Goal: Find specific page/section: Find specific page/section

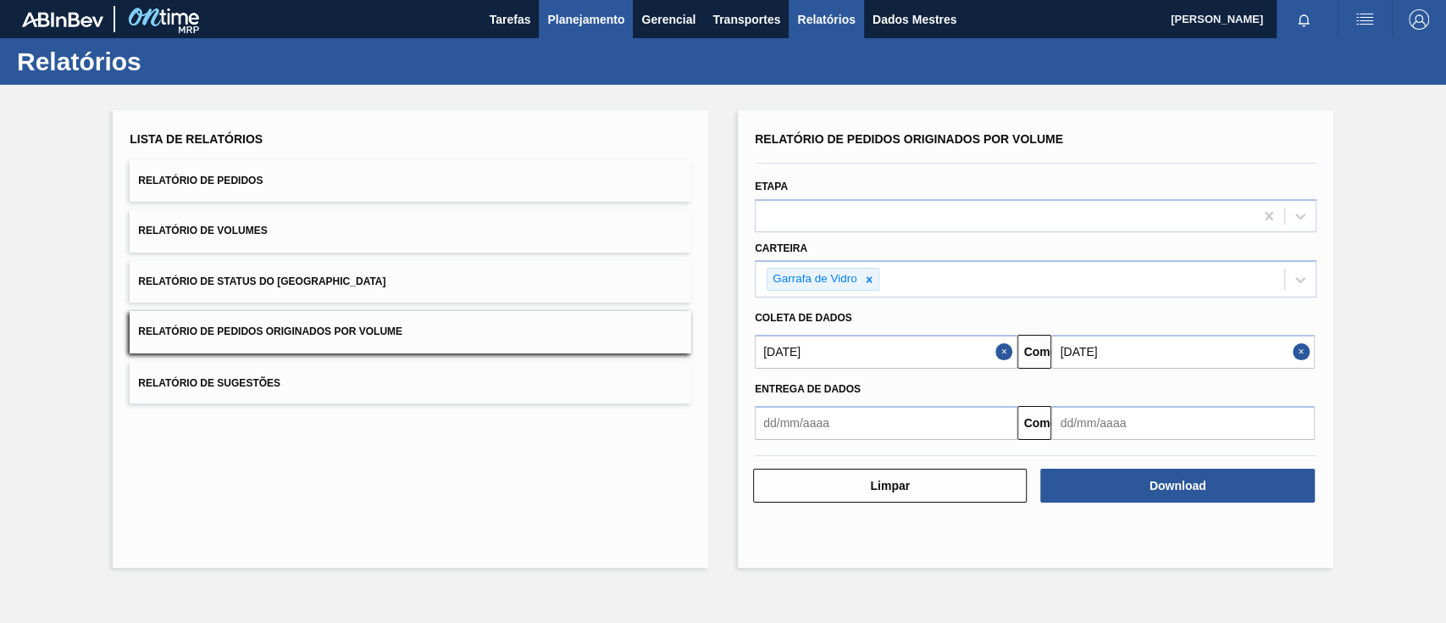
click at [588, 23] on font "Planejamento" at bounding box center [585, 20] width 77 height 14
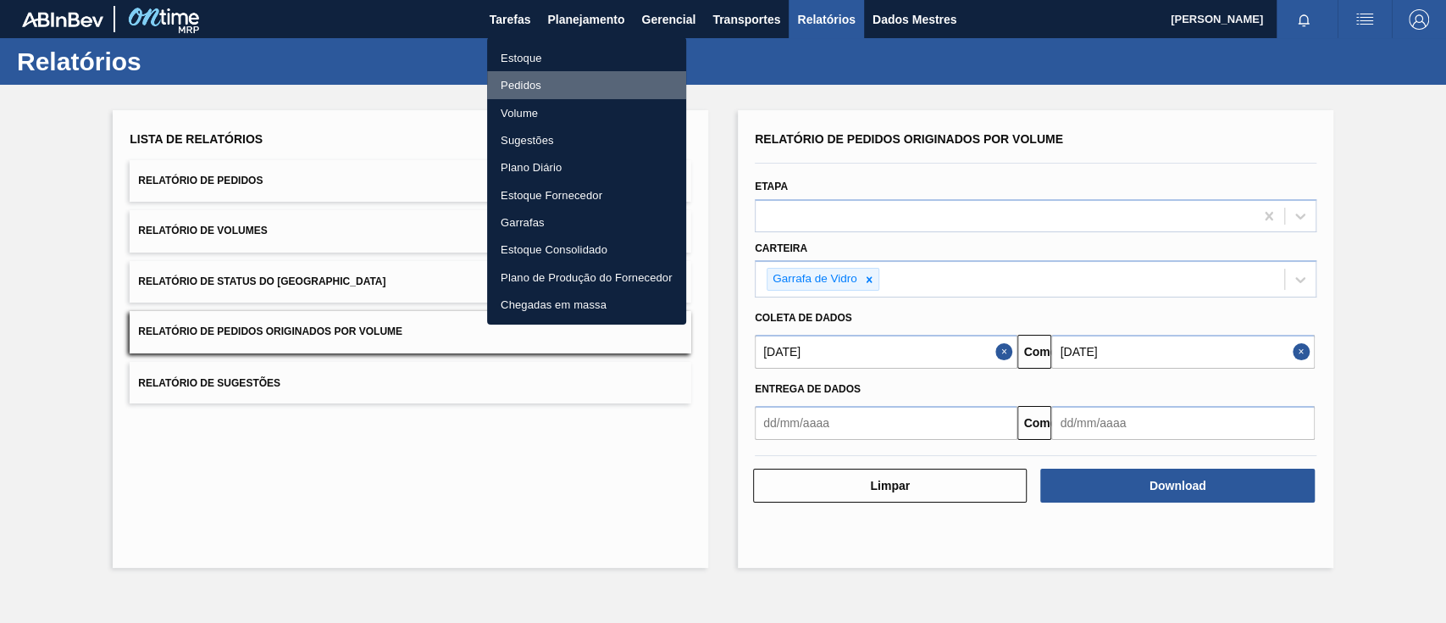
click at [524, 83] on font "Pedidos" at bounding box center [521, 85] width 41 height 13
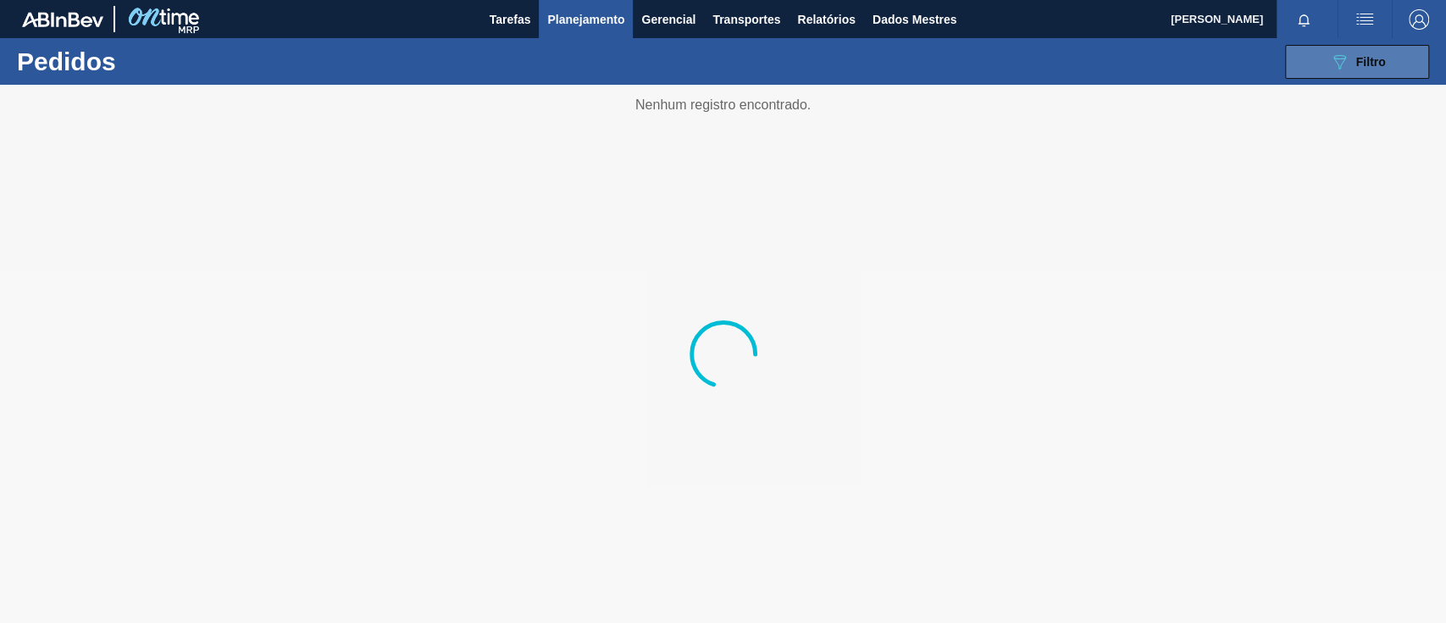
click at [1346, 50] on button "089F7B8B-B2A5-4AFE-B5C0-19BA573D28AC Filtro" at bounding box center [1357, 62] width 144 height 34
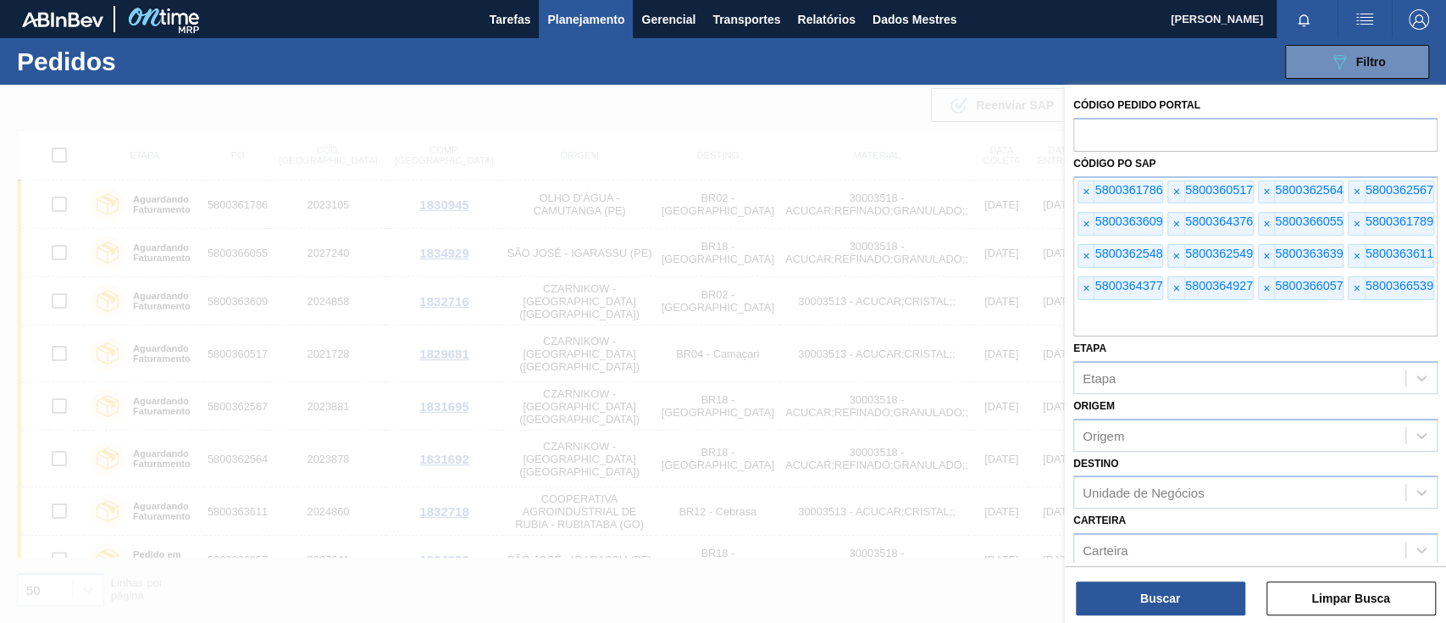
click at [1085, 193] on font "×" at bounding box center [1086, 192] width 7 height 14
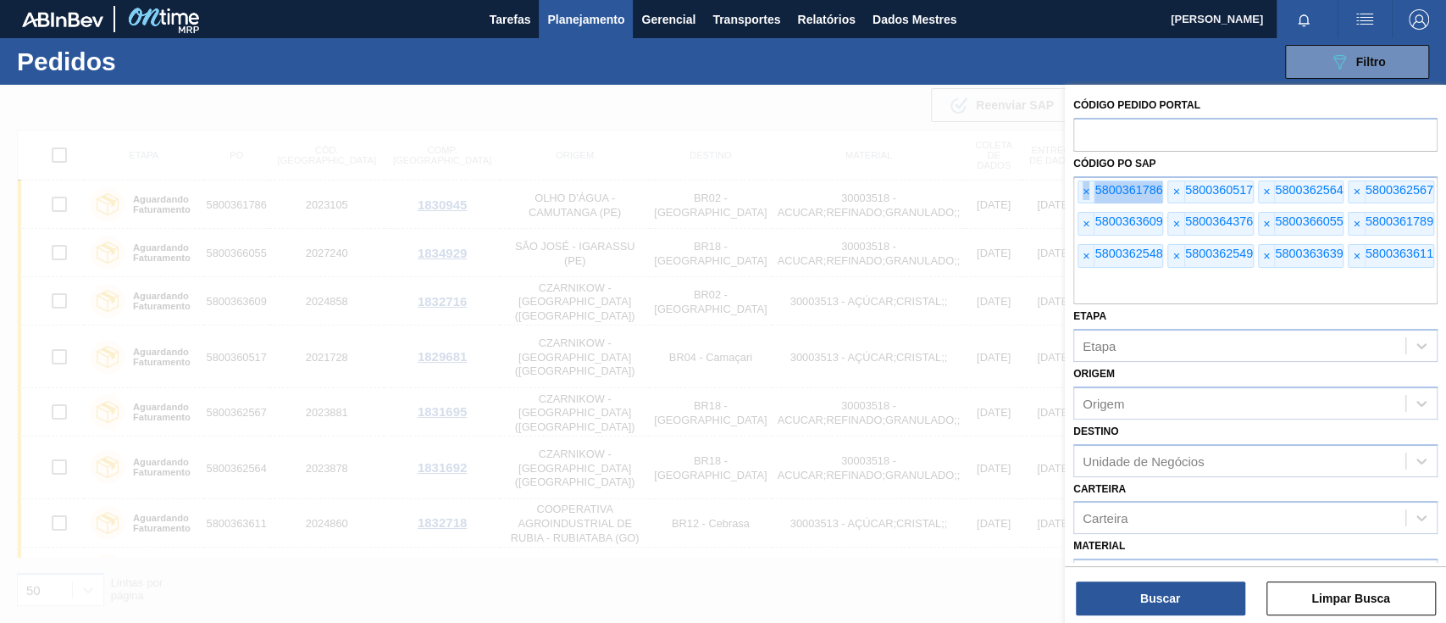
click at [1085, 193] on font "×" at bounding box center [1086, 192] width 7 height 14
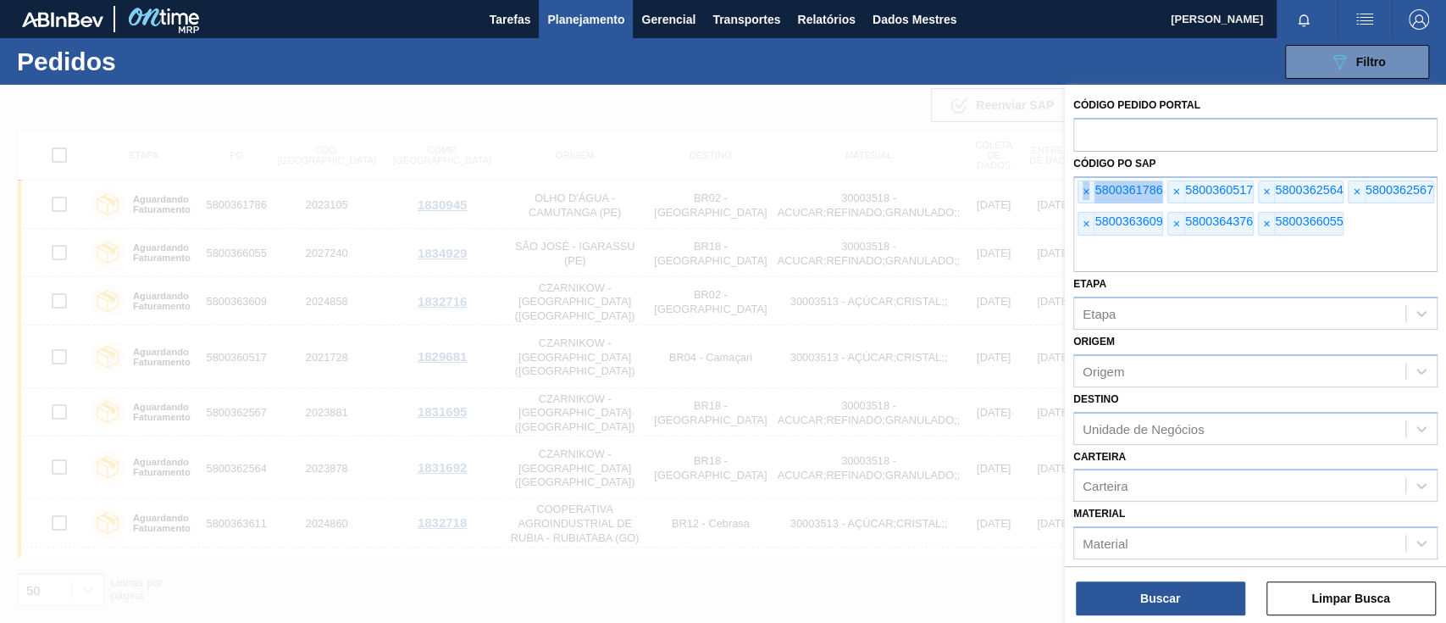
click at [1085, 193] on font "×" at bounding box center [1086, 192] width 7 height 14
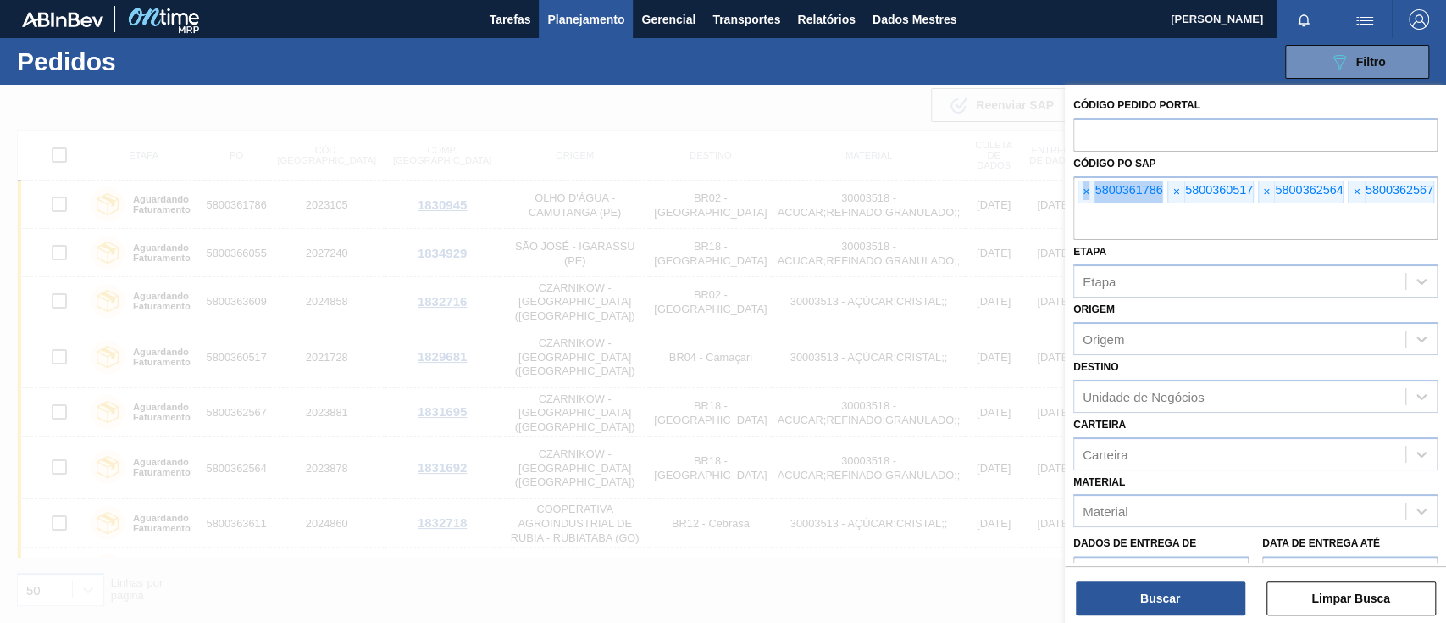
click at [1085, 193] on font "×" at bounding box center [1086, 192] width 7 height 14
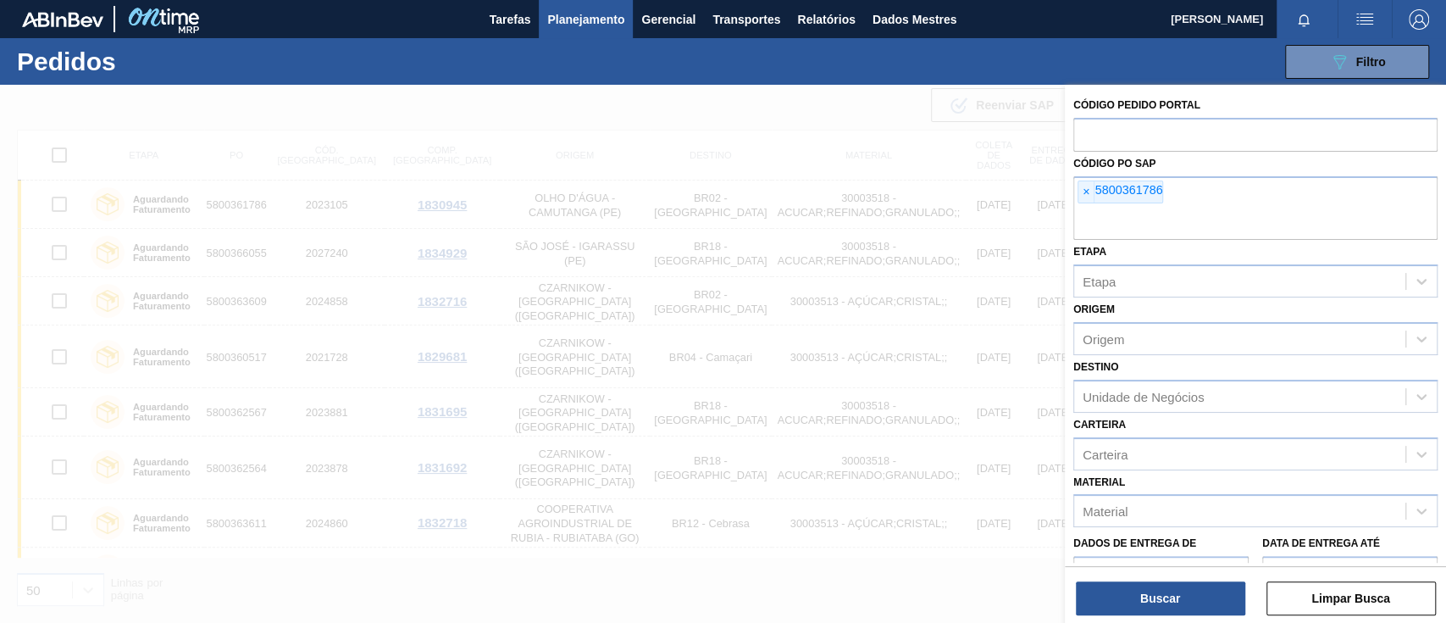
click at [1085, 193] on font "×" at bounding box center [1086, 192] width 7 height 14
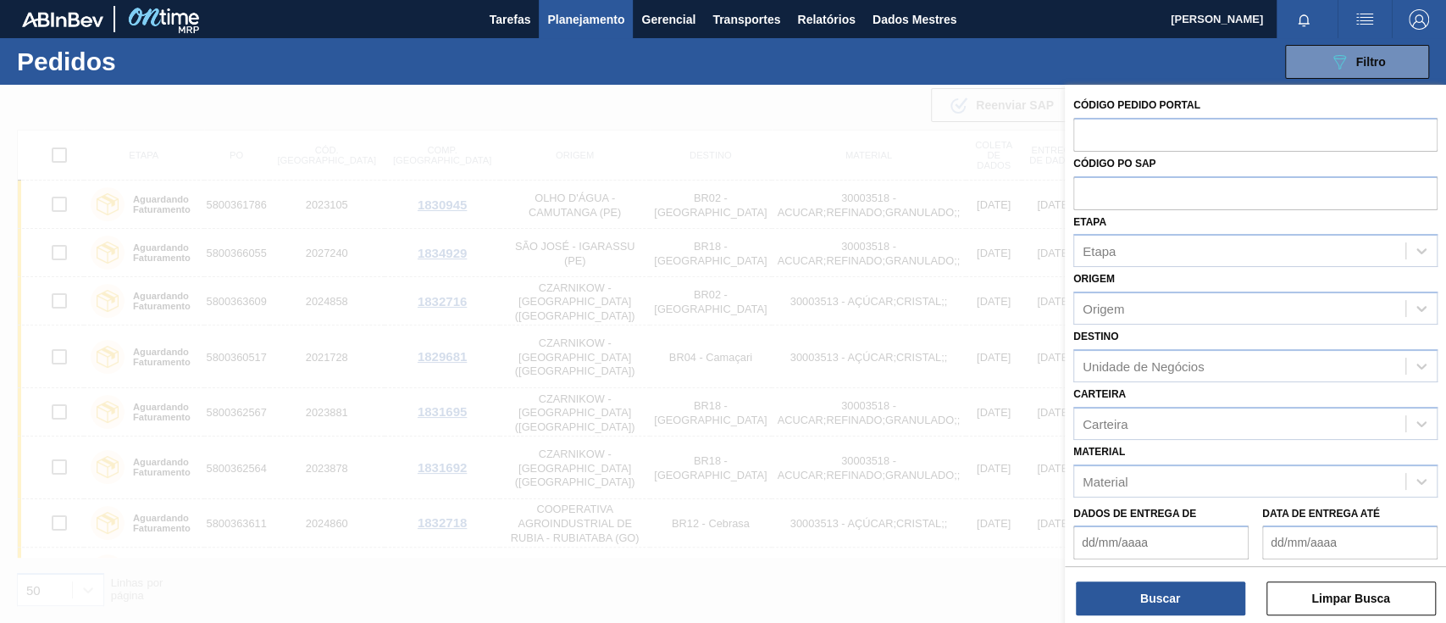
click at [1085, 193] on input "text" at bounding box center [1256, 192] width 364 height 32
paste input "text"
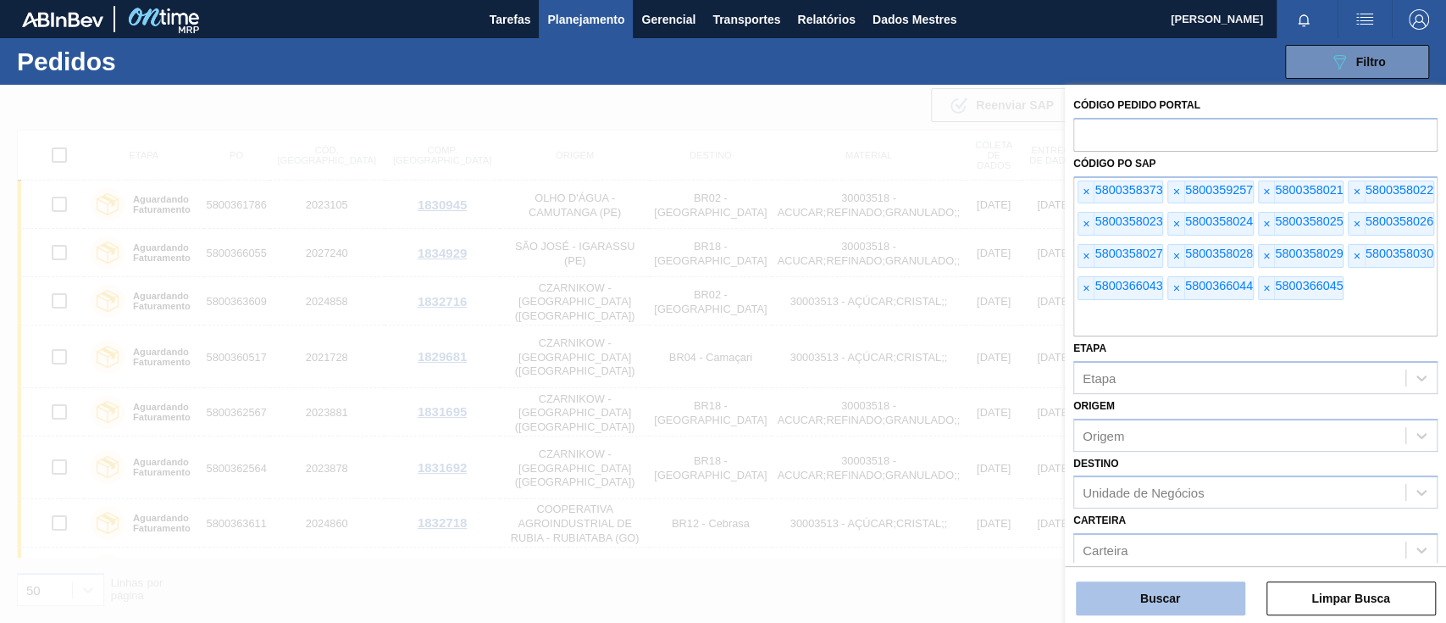
click at [1189, 613] on button "Buscar" at bounding box center [1160, 598] width 169 height 34
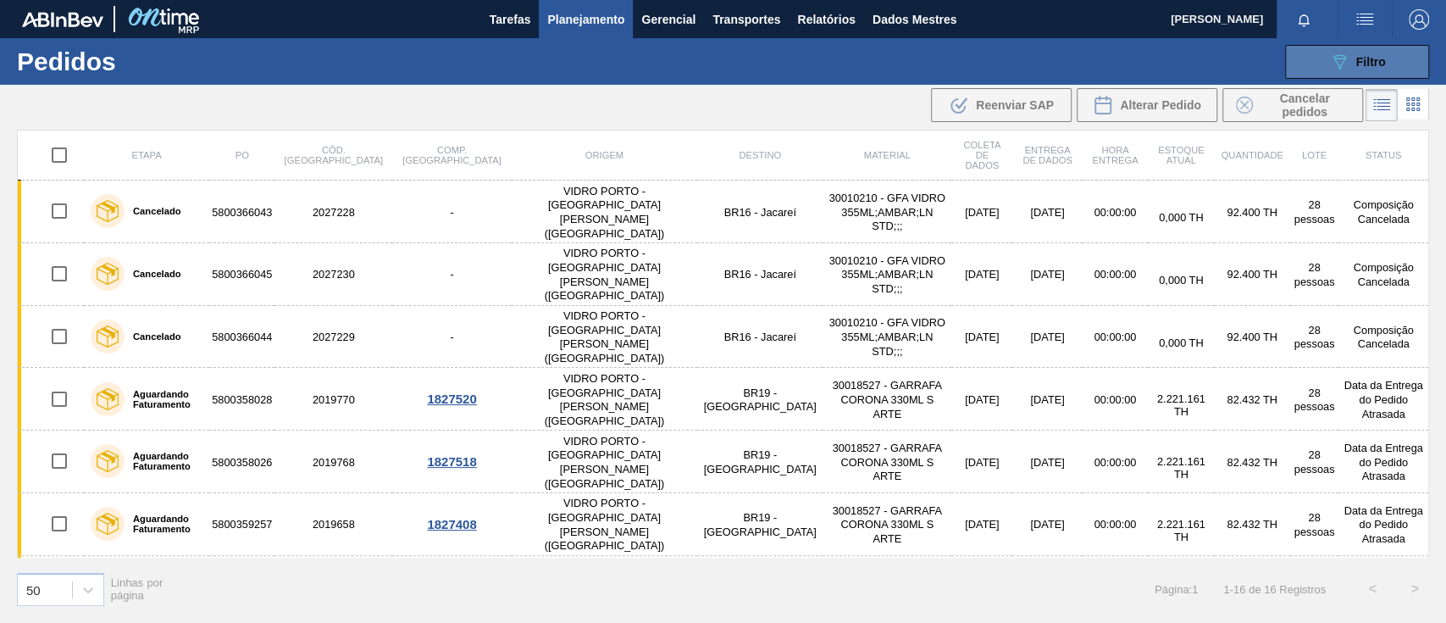
click at [1368, 58] on font "Filtro" at bounding box center [1372, 62] width 30 height 14
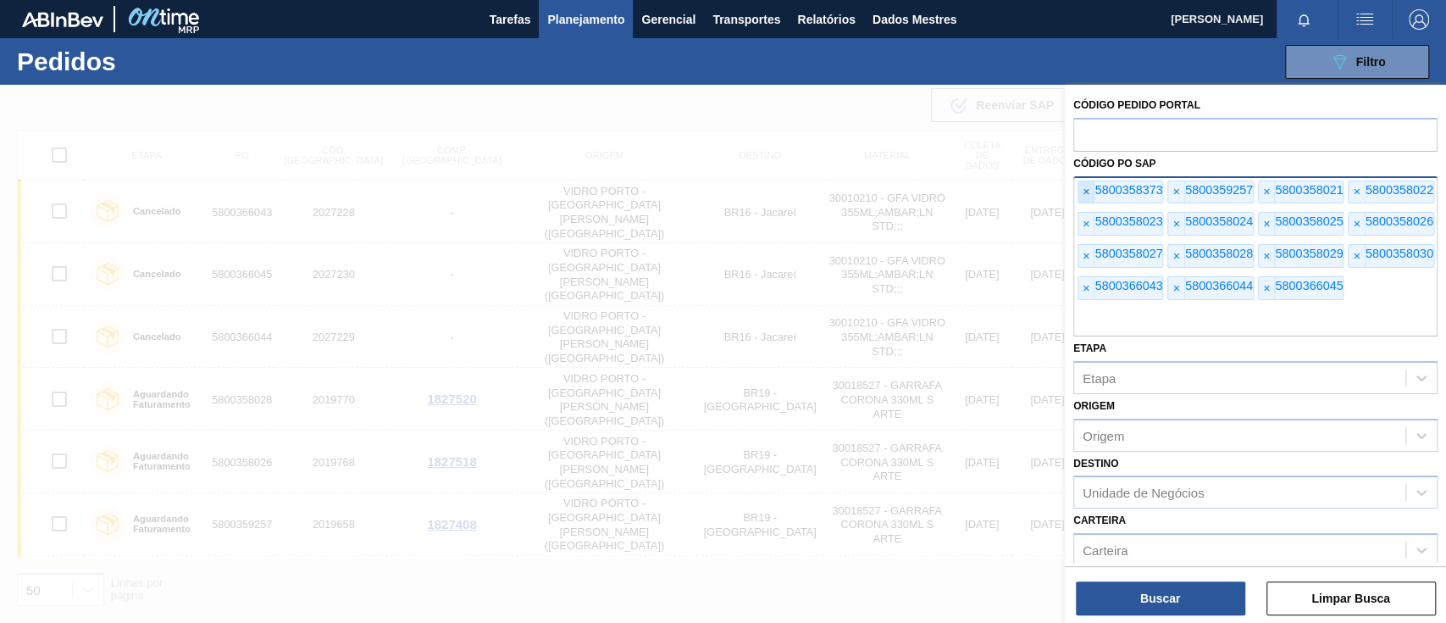
click at [1079, 181] on span "×" at bounding box center [1087, 192] width 16 height 22
click at [1085, 186] on font "×" at bounding box center [1086, 192] width 7 height 14
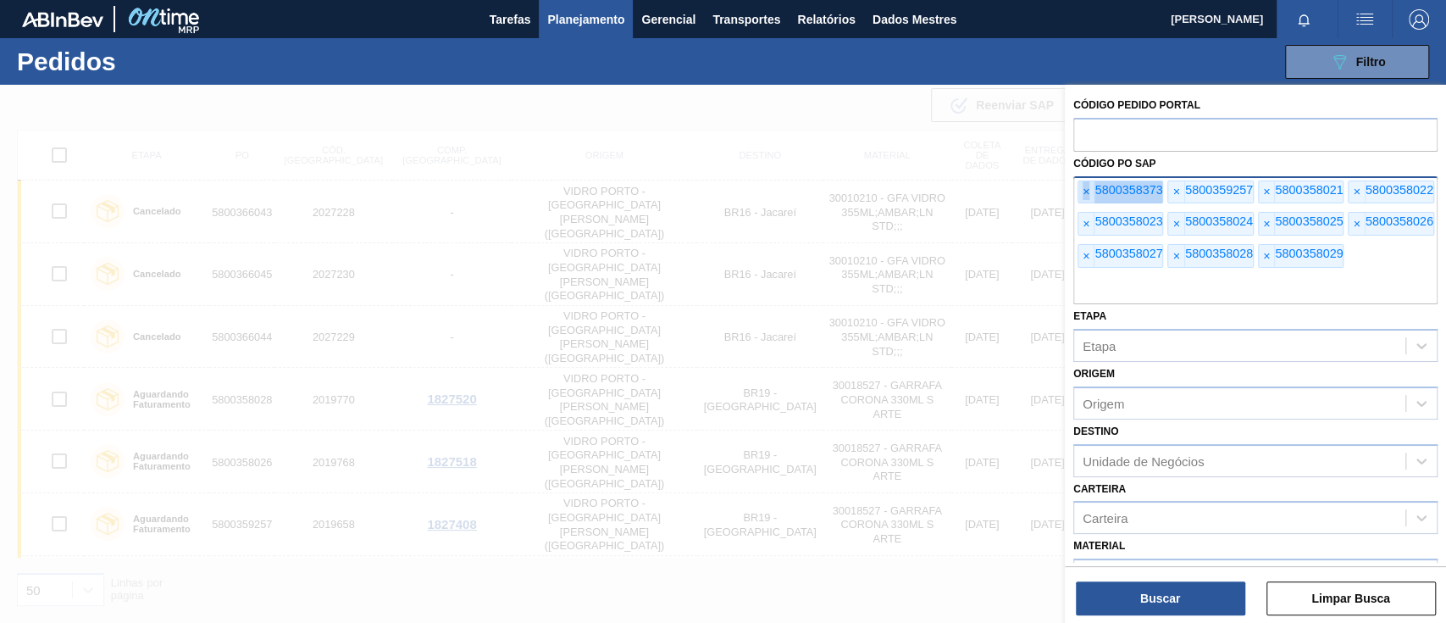
click at [1085, 186] on font "×" at bounding box center [1086, 192] width 7 height 14
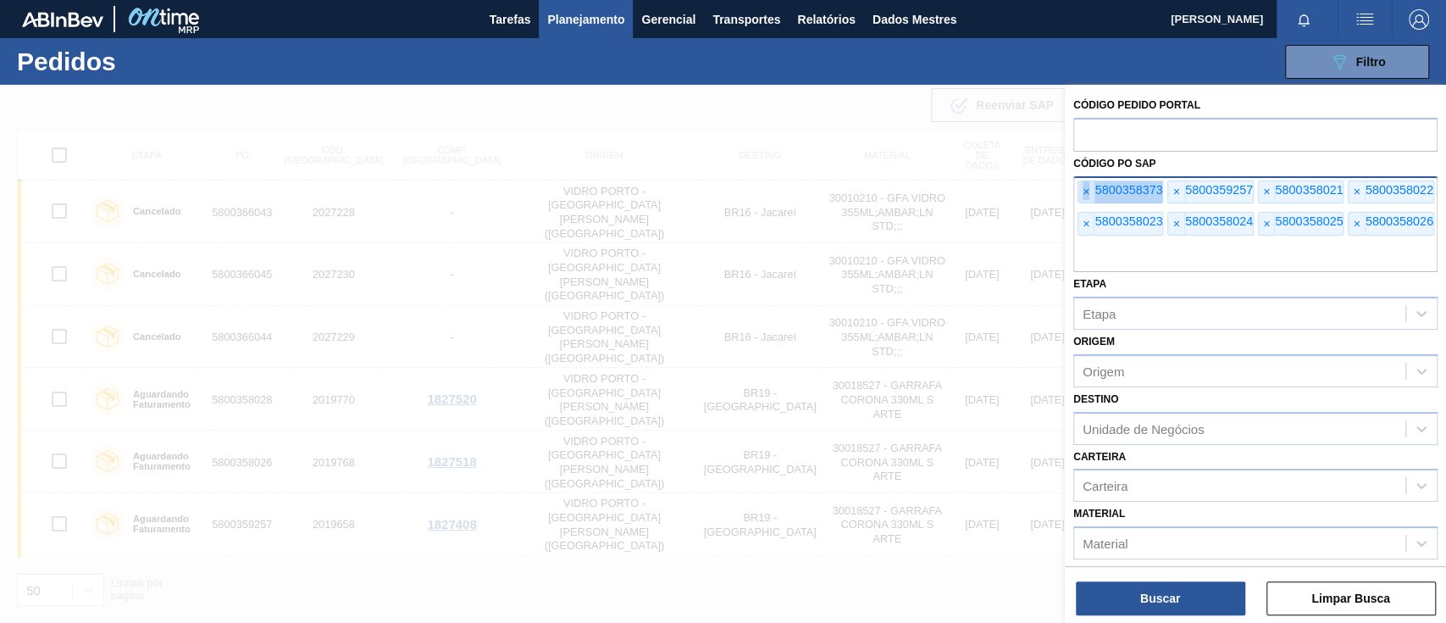
click at [1085, 186] on font "×" at bounding box center [1086, 192] width 7 height 14
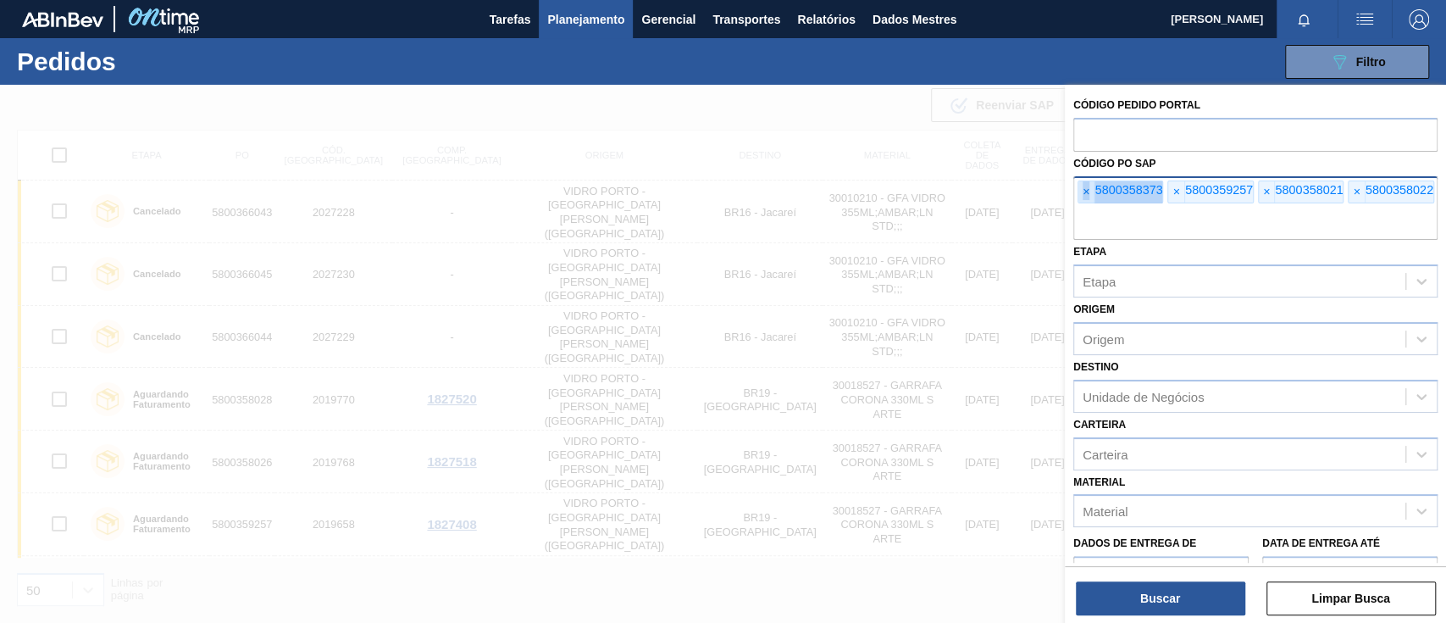
click at [1085, 186] on font "×" at bounding box center [1086, 192] width 7 height 14
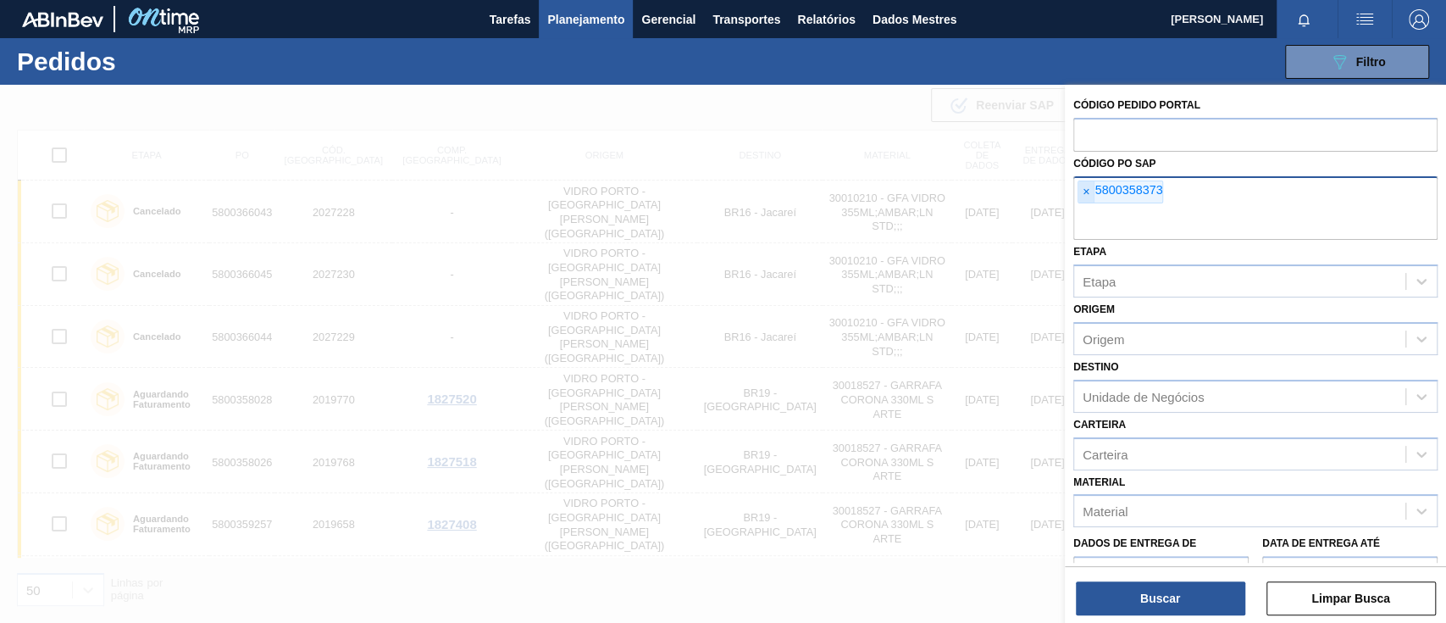
click at [1085, 186] on font "×" at bounding box center [1086, 192] width 7 height 14
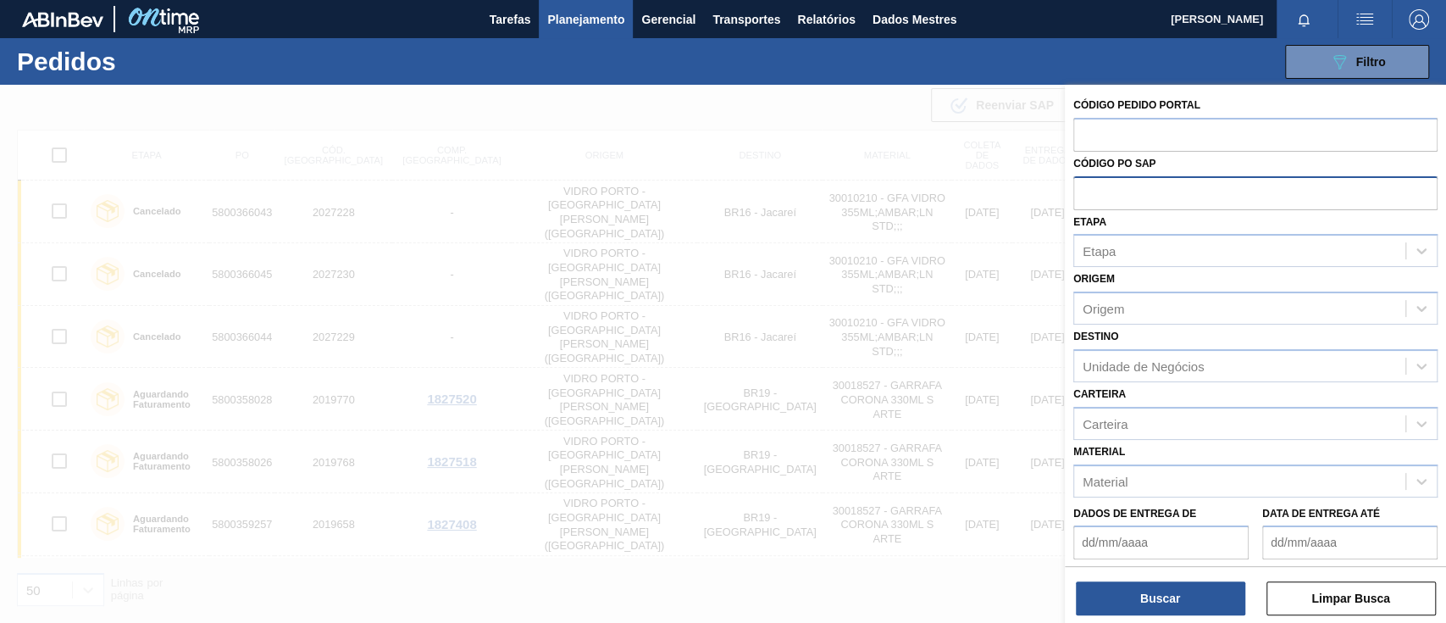
click at [1085, 186] on input "text" at bounding box center [1256, 192] width 364 height 32
paste input "text"
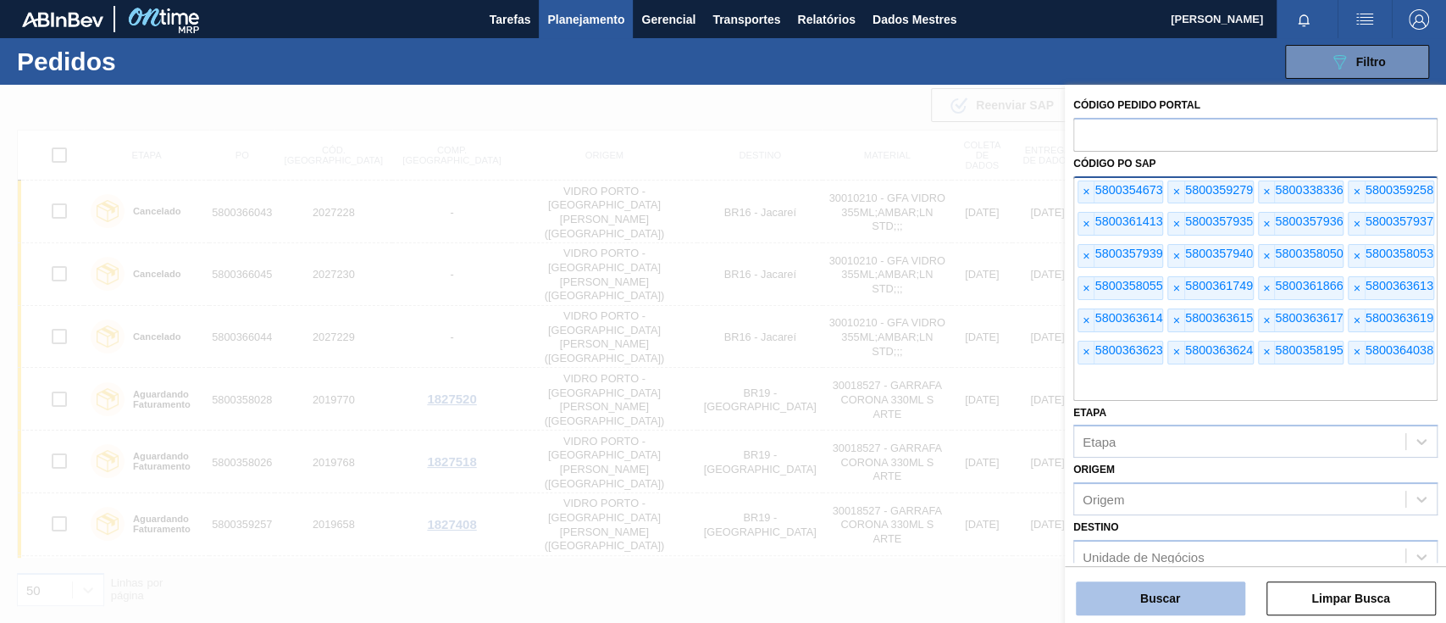
click at [1174, 600] on font "Buscar" at bounding box center [1160, 598] width 40 height 14
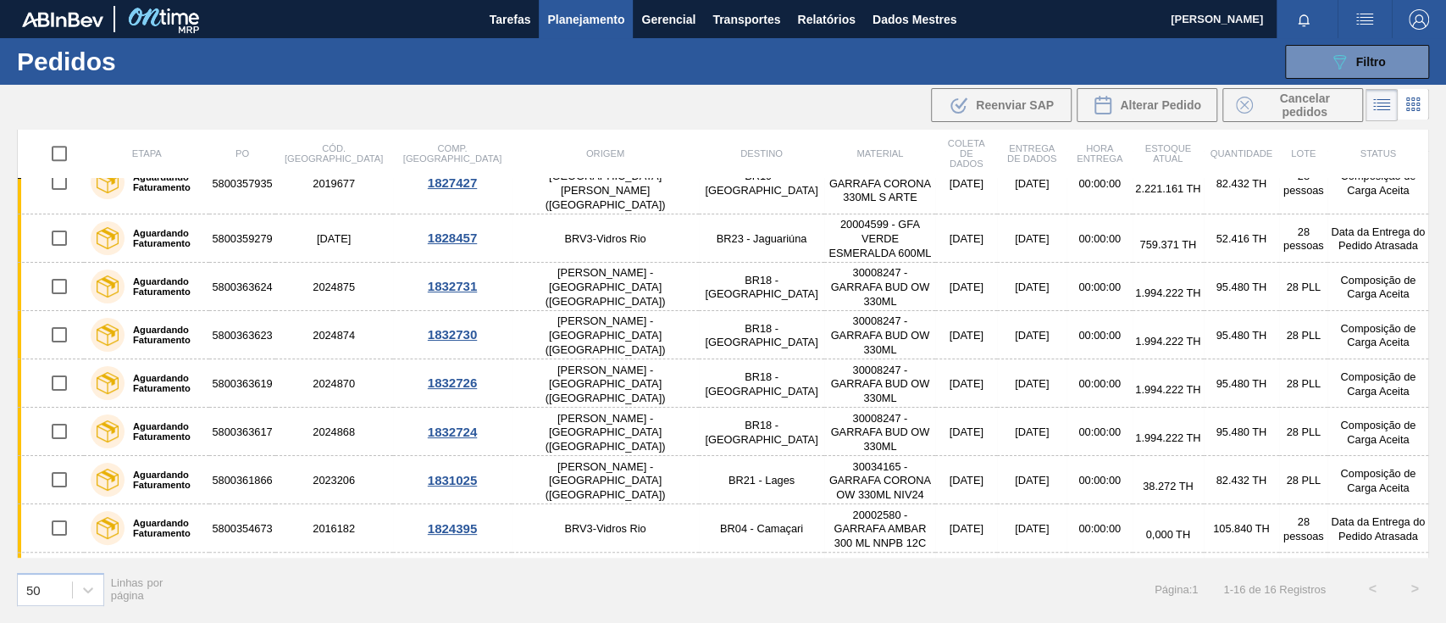
scroll to position [827, 0]
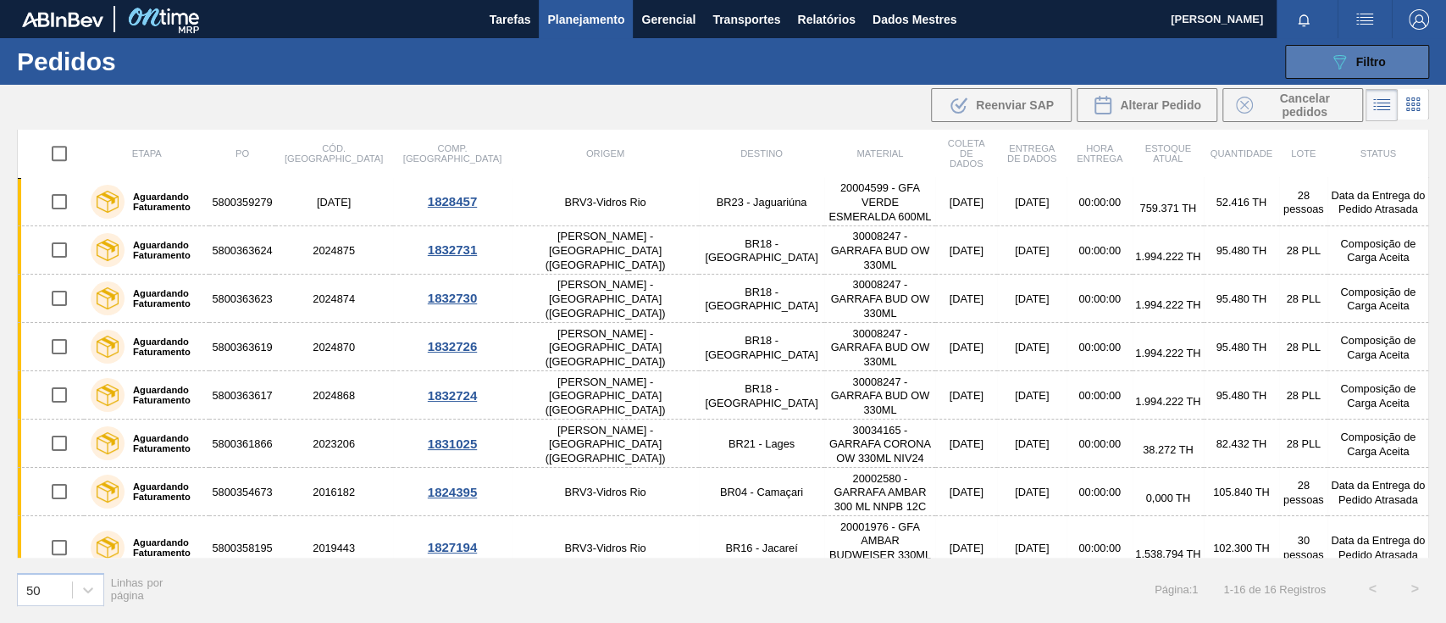
click at [1353, 63] on div "089F7B8B-B2A5-4AFE-B5C0-19BA573D28AC Filtro" at bounding box center [1357, 62] width 57 height 20
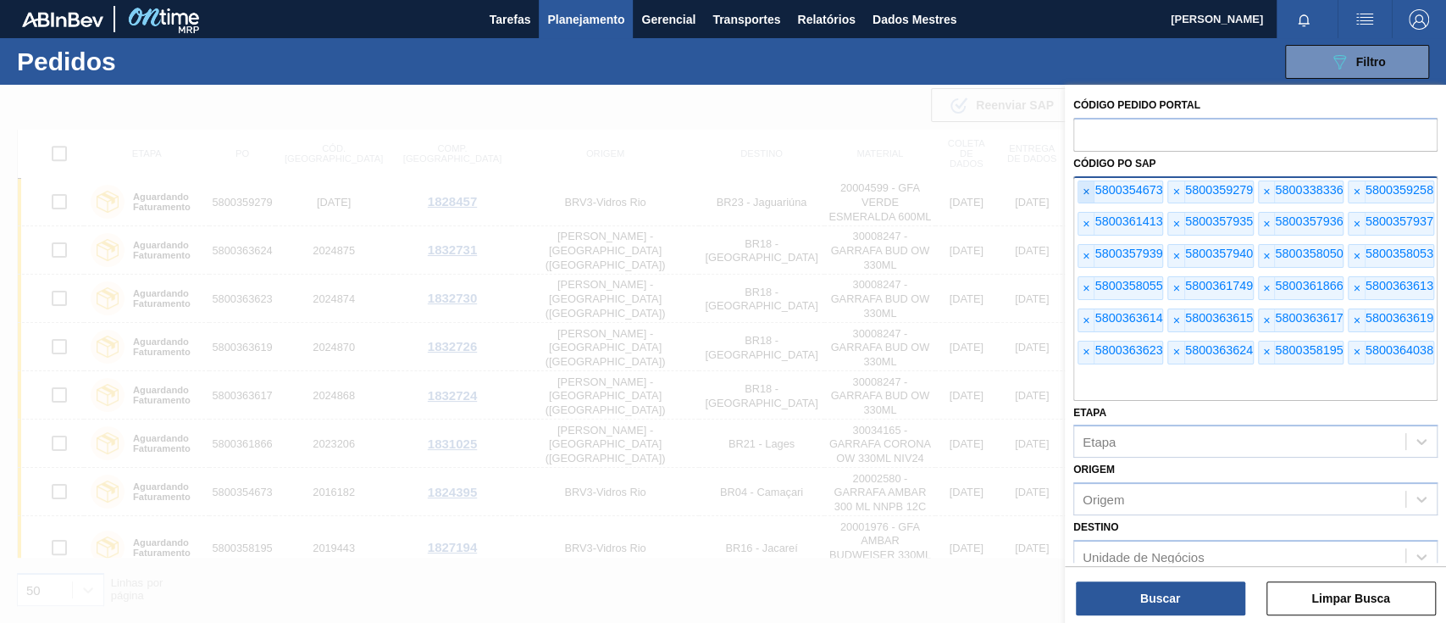
click at [1088, 193] on font "×" at bounding box center [1086, 192] width 7 height 14
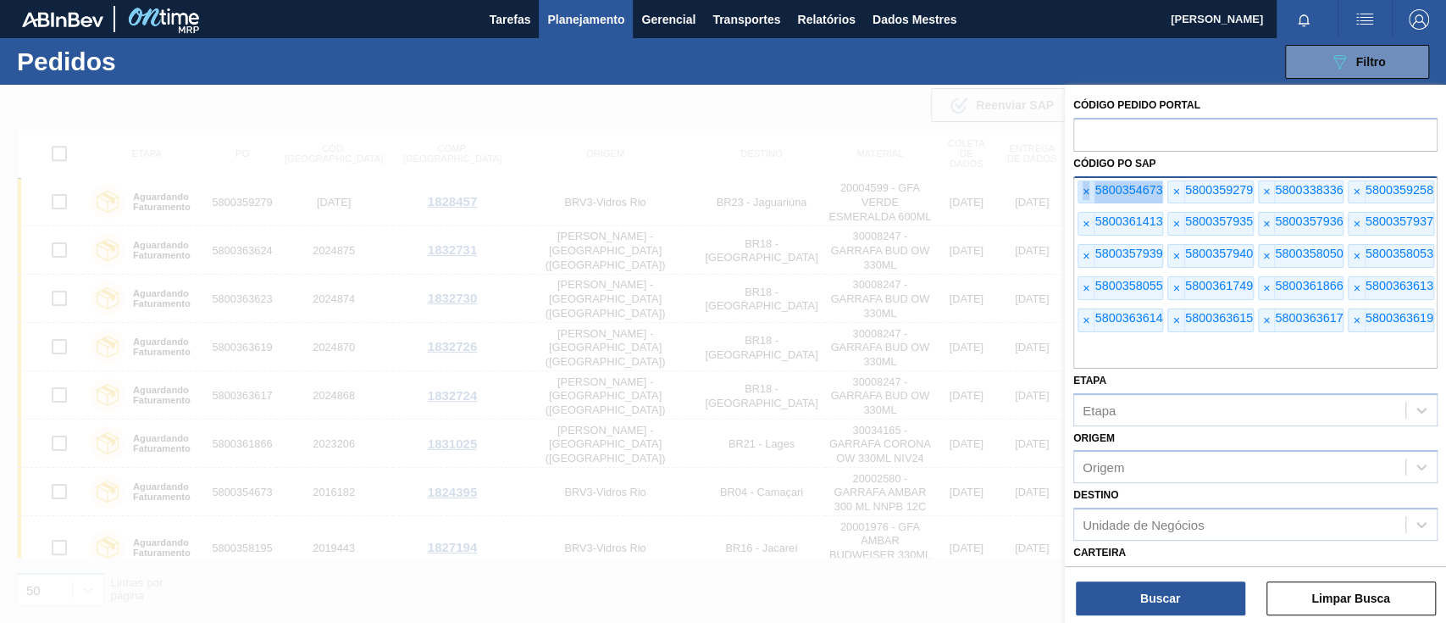
click at [1088, 193] on font "×" at bounding box center [1086, 192] width 7 height 14
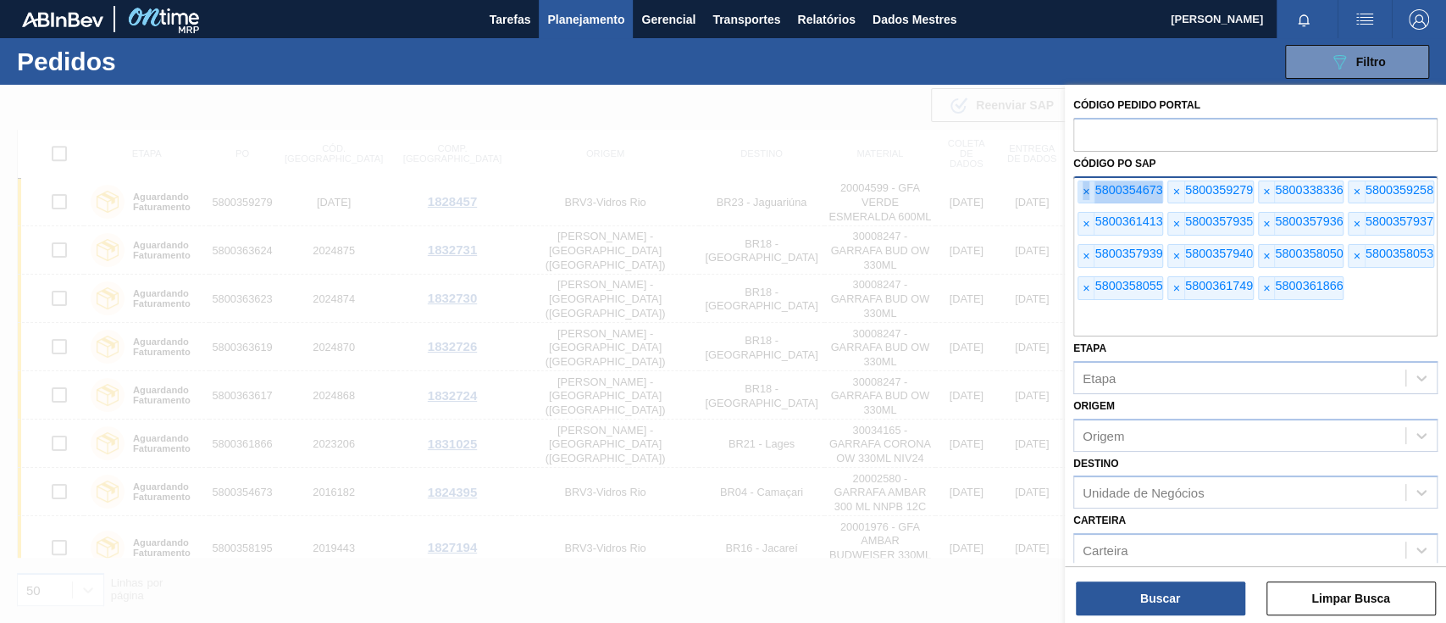
click at [1088, 193] on font "×" at bounding box center [1086, 192] width 7 height 14
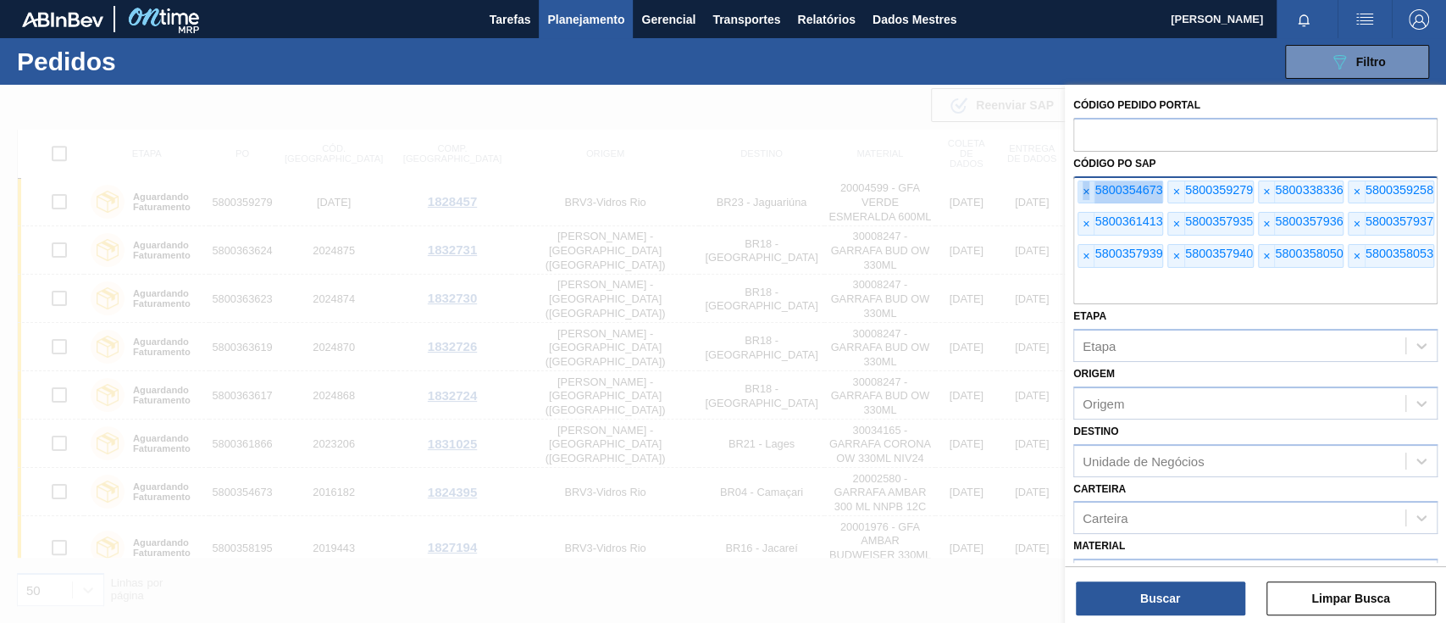
click at [1088, 193] on font "×" at bounding box center [1086, 192] width 7 height 14
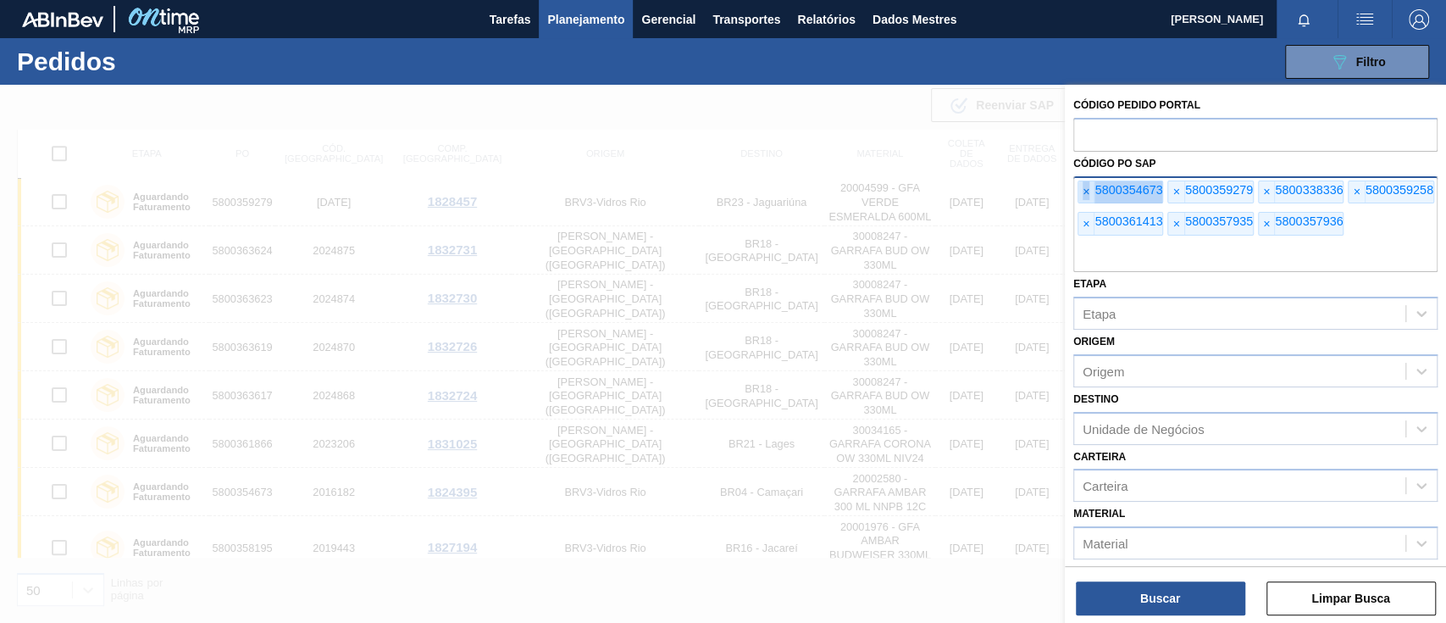
click at [1088, 193] on font "×" at bounding box center [1086, 192] width 7 height 14
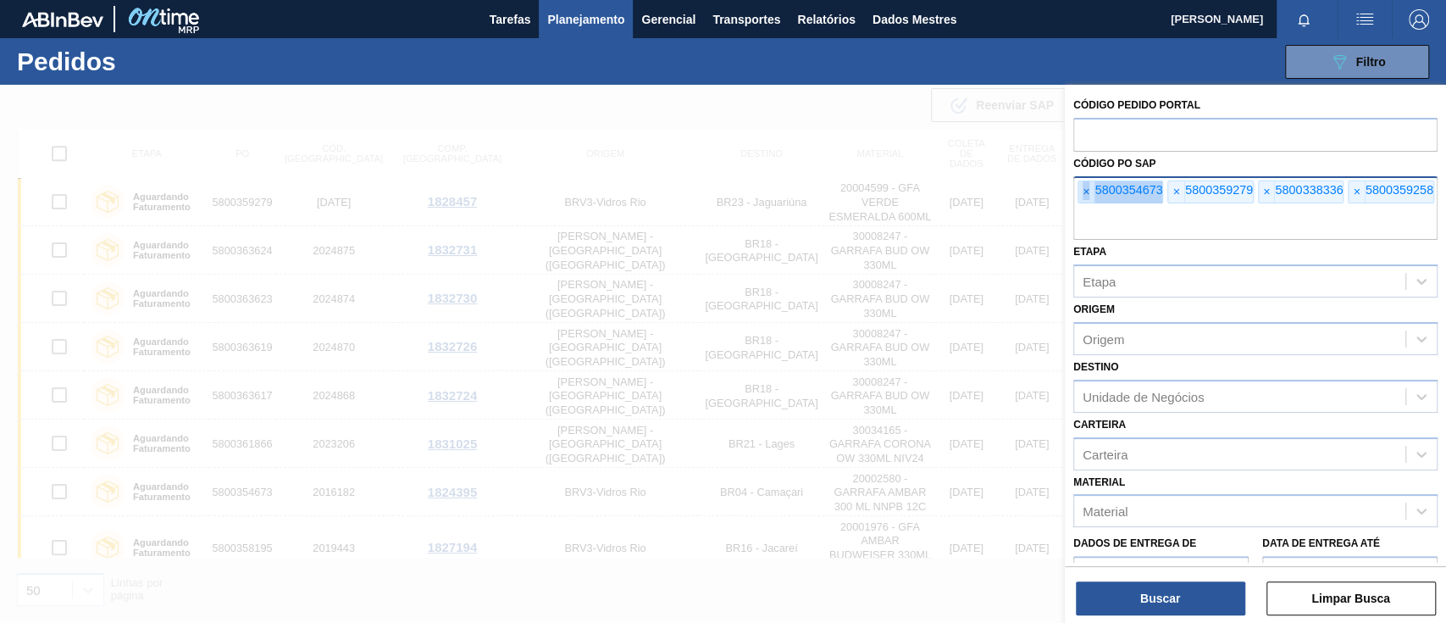
click at [1088, 193] on font "×" at bounding box center [1086, 192] width 7 height 14
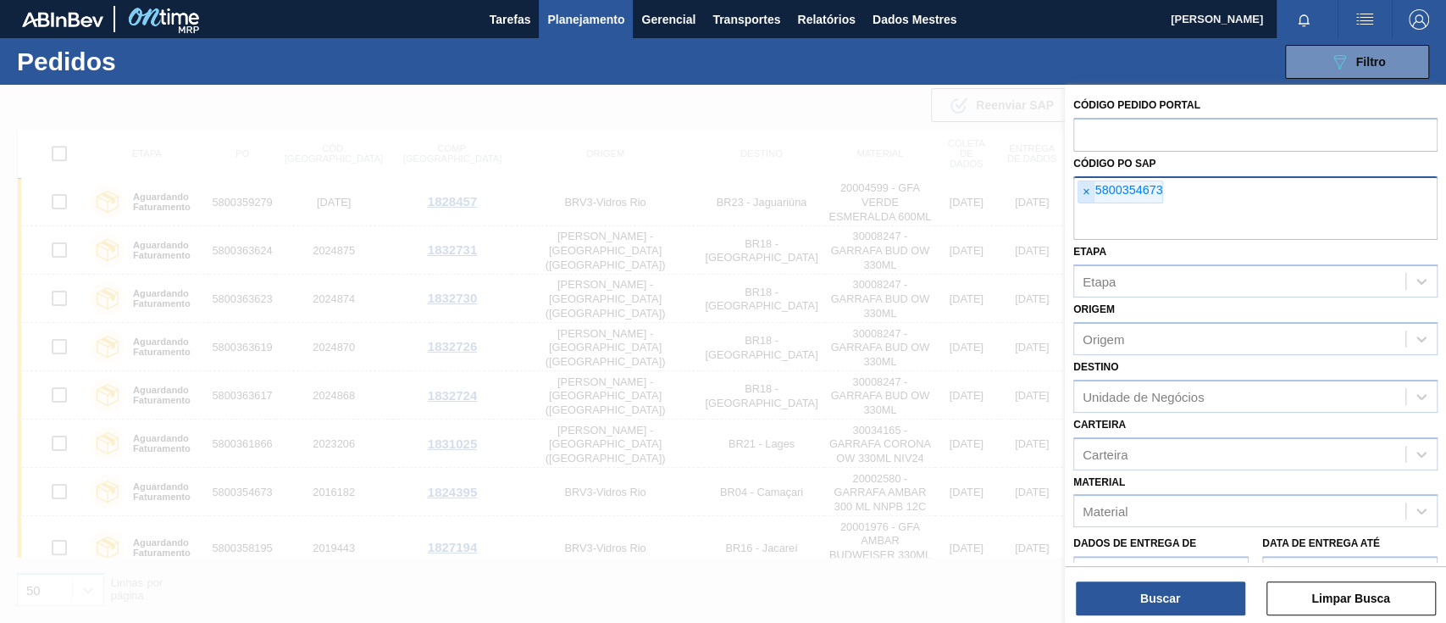
click at [1088, 193] on font "×" at bounding box center [1086, 192] width 7 height 14
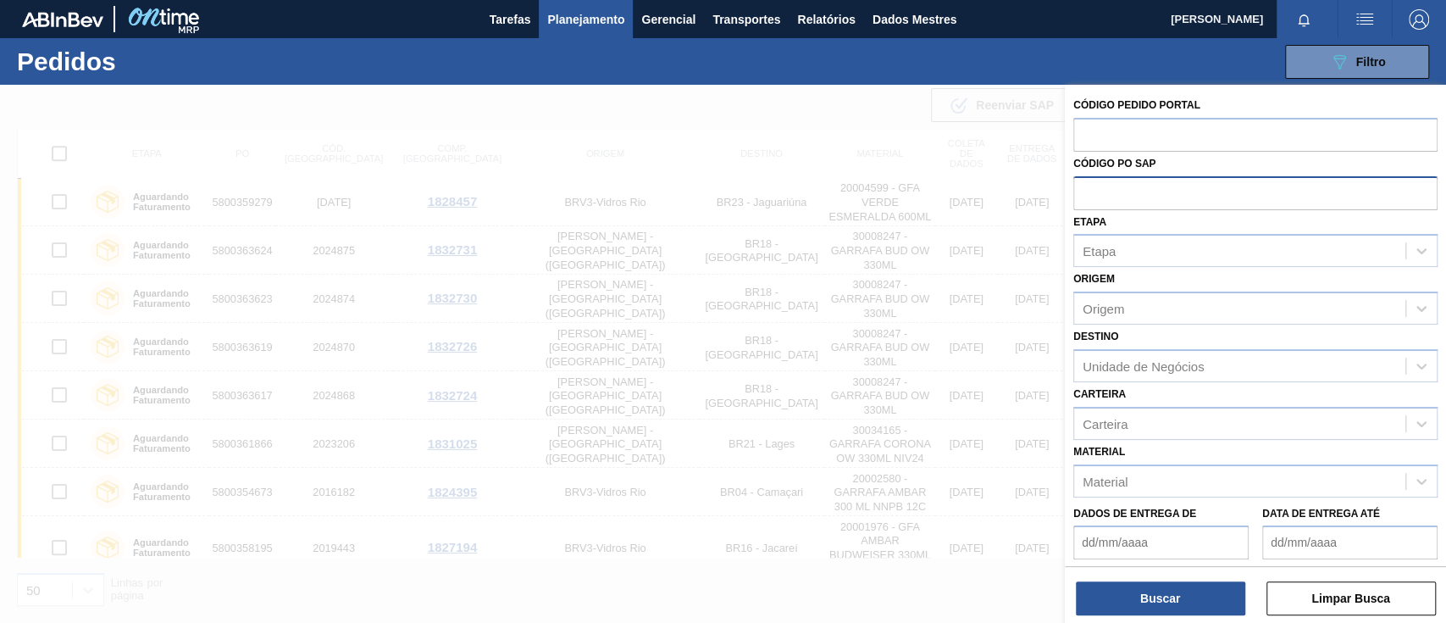
click at [1088, 193] on input "text" at bounding box center [1256, 192] width 364 height 32
paste input "text"
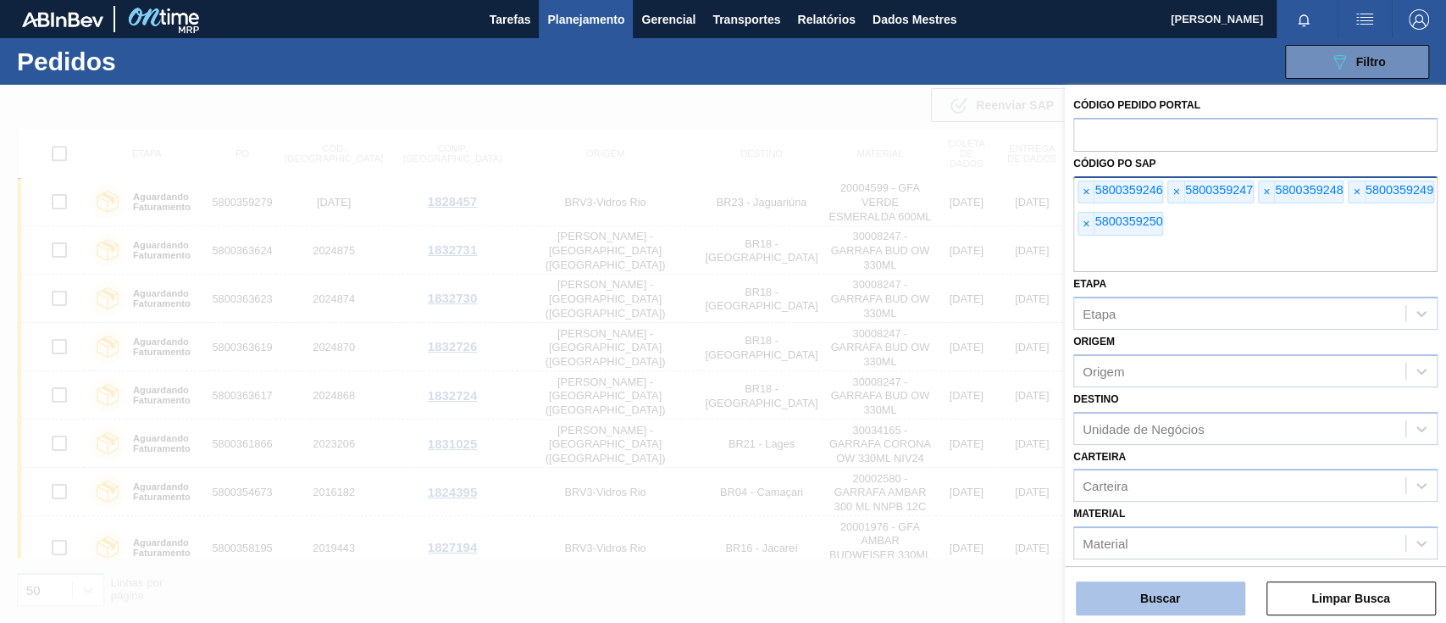
click at [1174, 582] on button "Buscar" at bounding box center [1160, 598] width 169 height 34
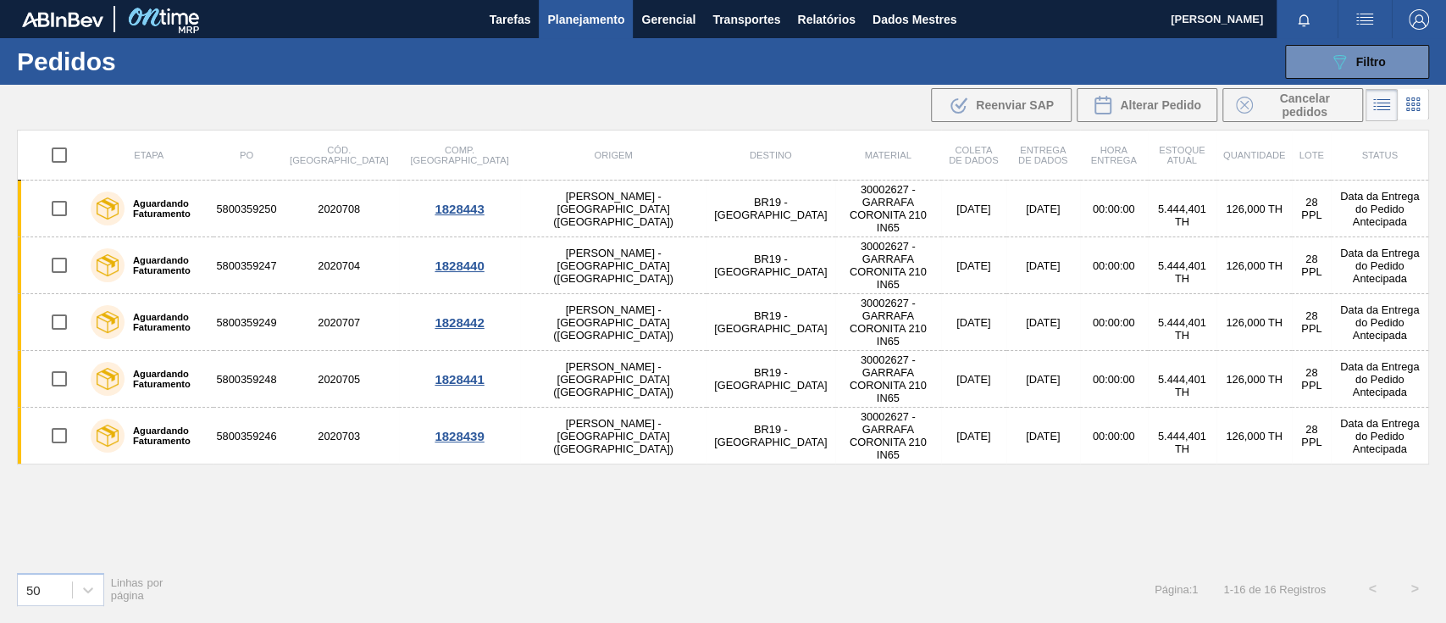
scroll to position [0, 0]
